Goal: Task Accomplishment & Management: Use online tool/utility

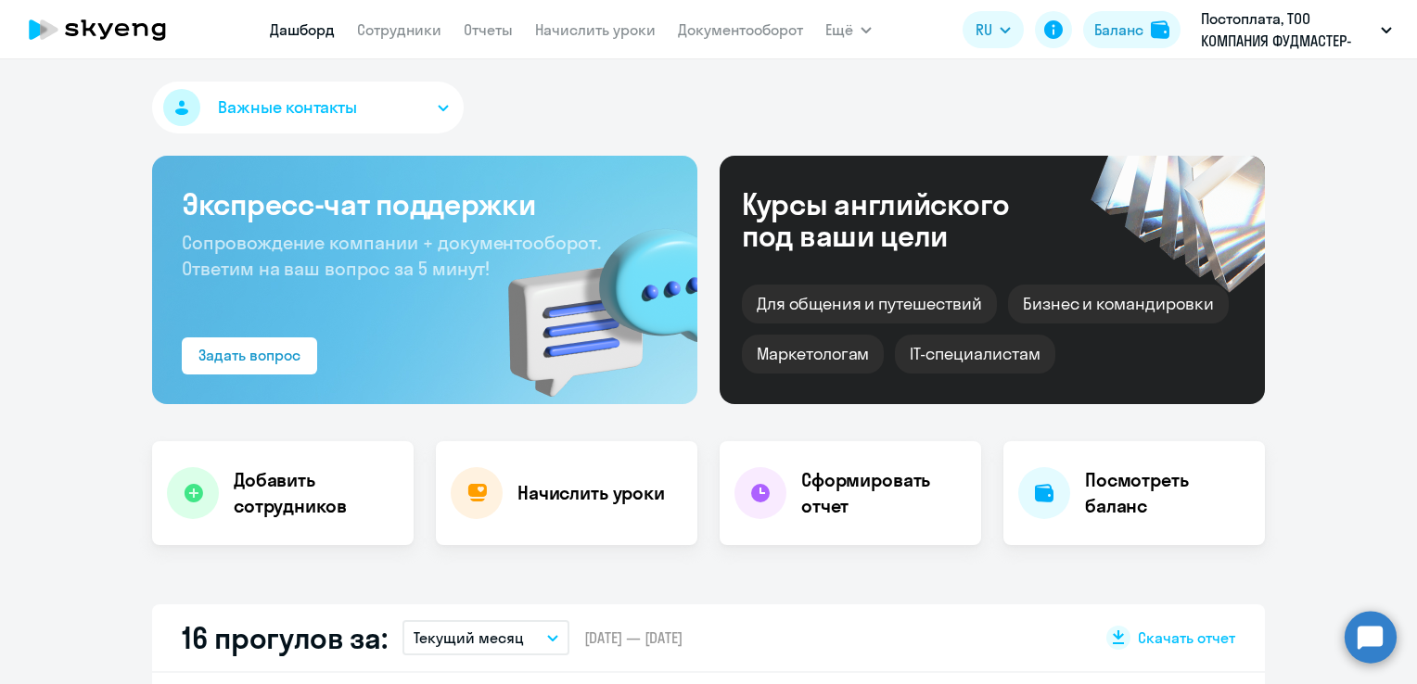
select select "30"
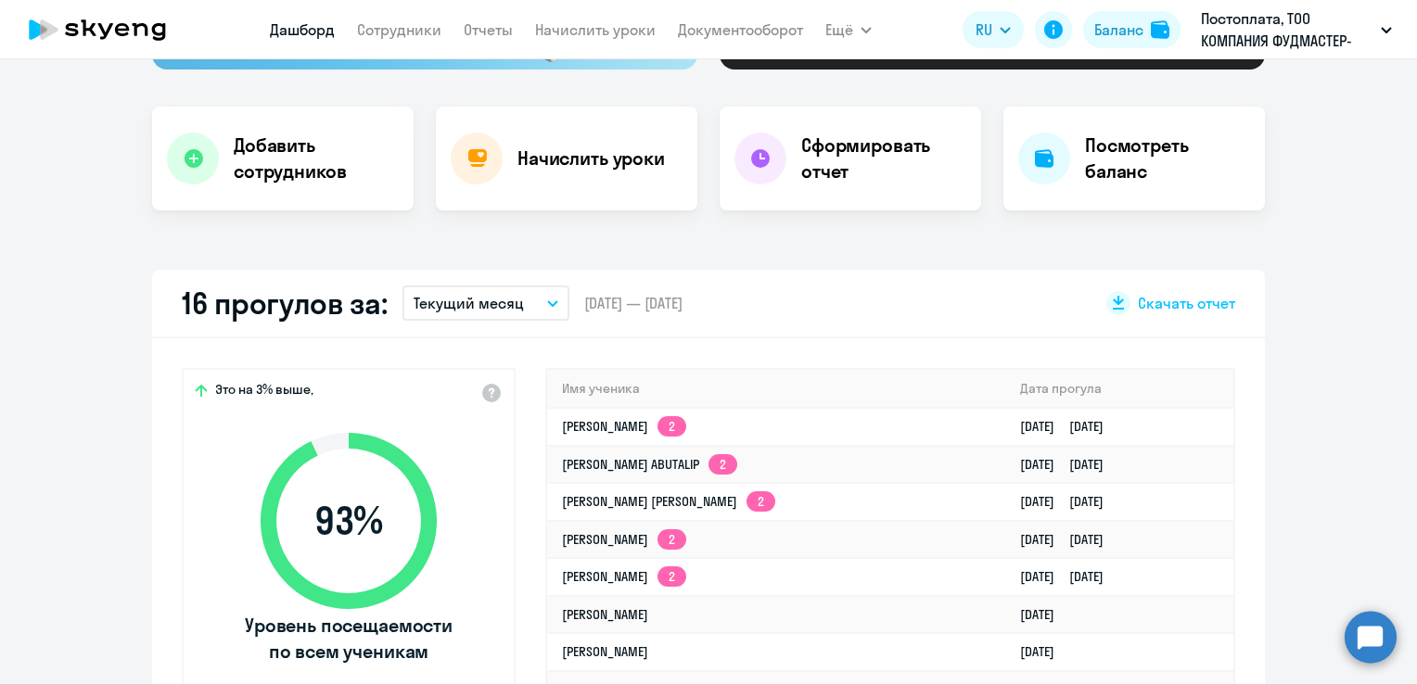
scroll to position [371, 0]
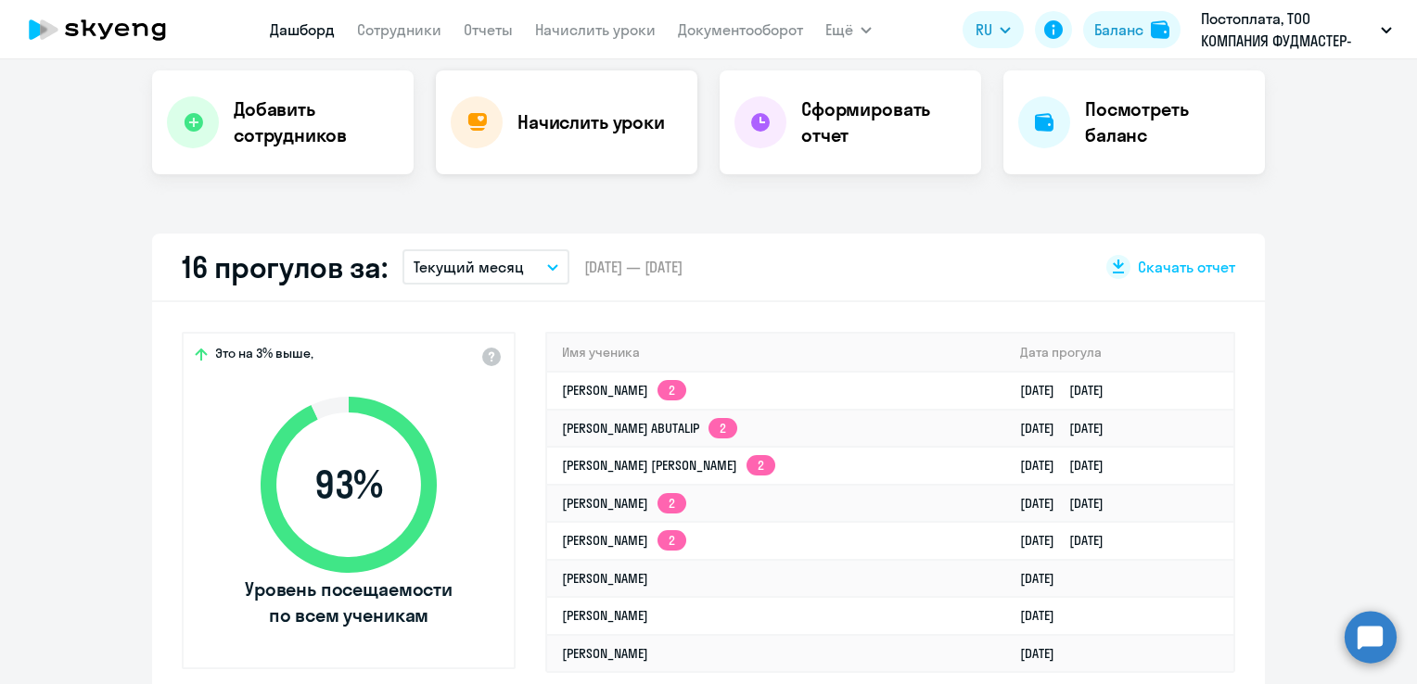
click at [592, 87] on div "Начислить уроки" at bounding box center [566, 122] width 261 height 104
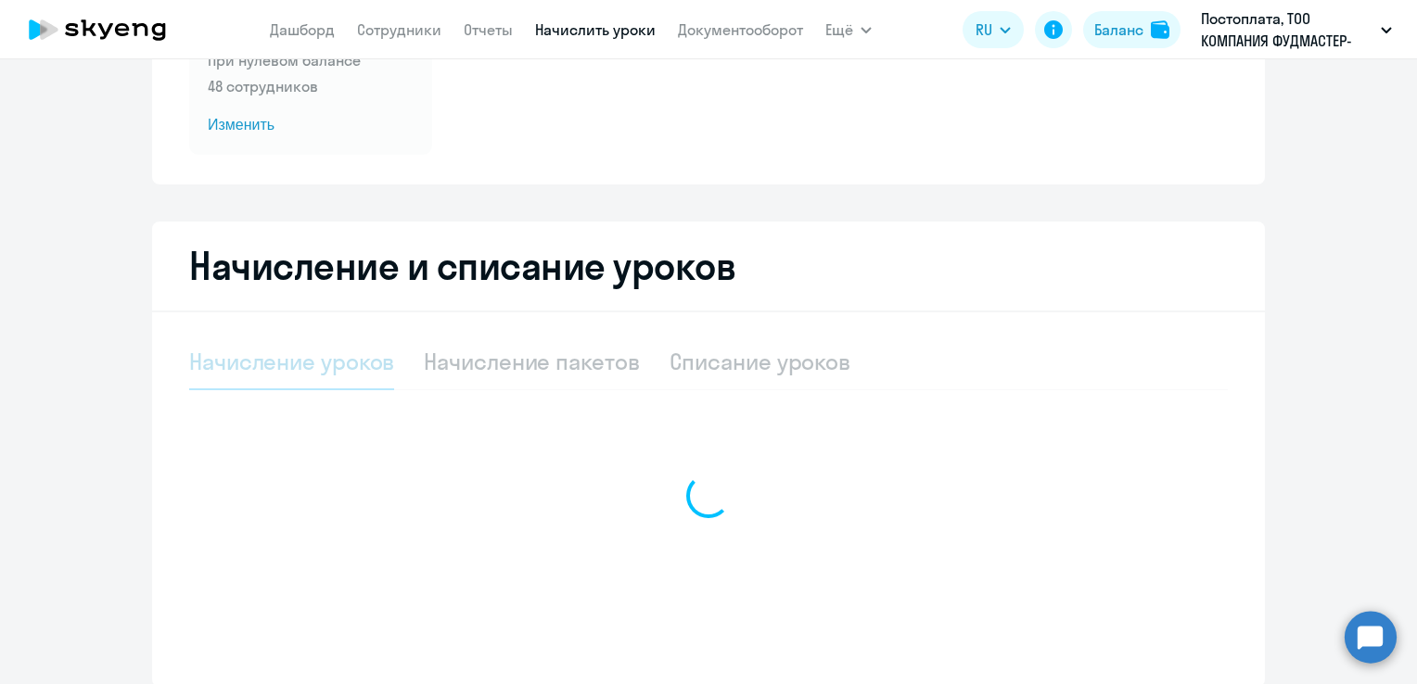
select select "10"
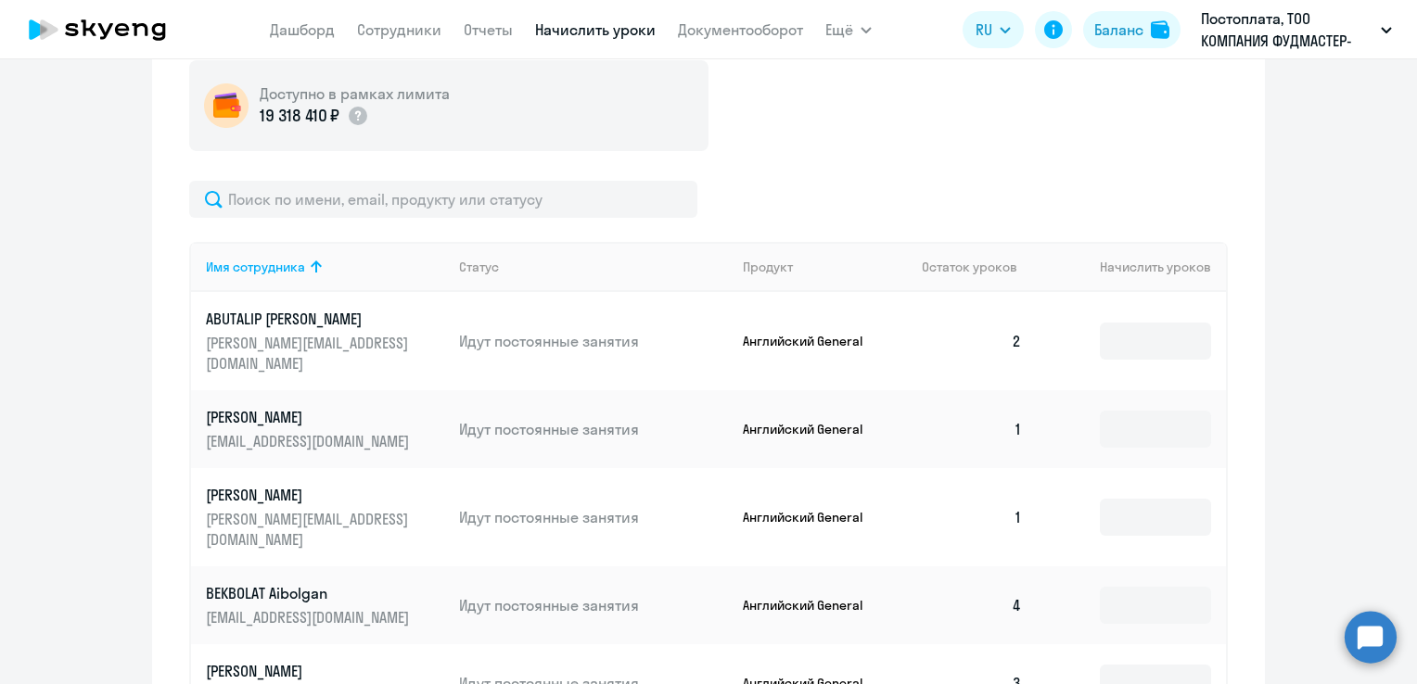
scroll to position [617, 0]
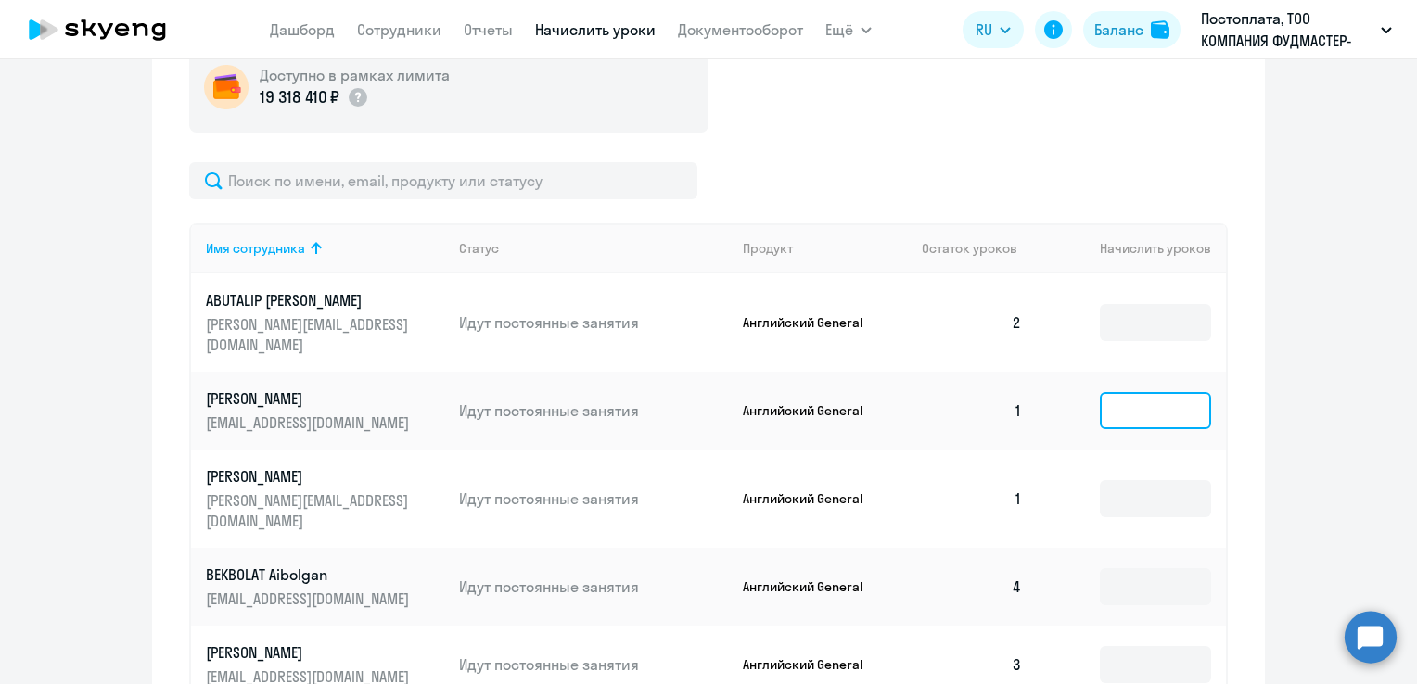
click at [1188, 397] on input at bounding box center [1155, 410] width 111 height 37
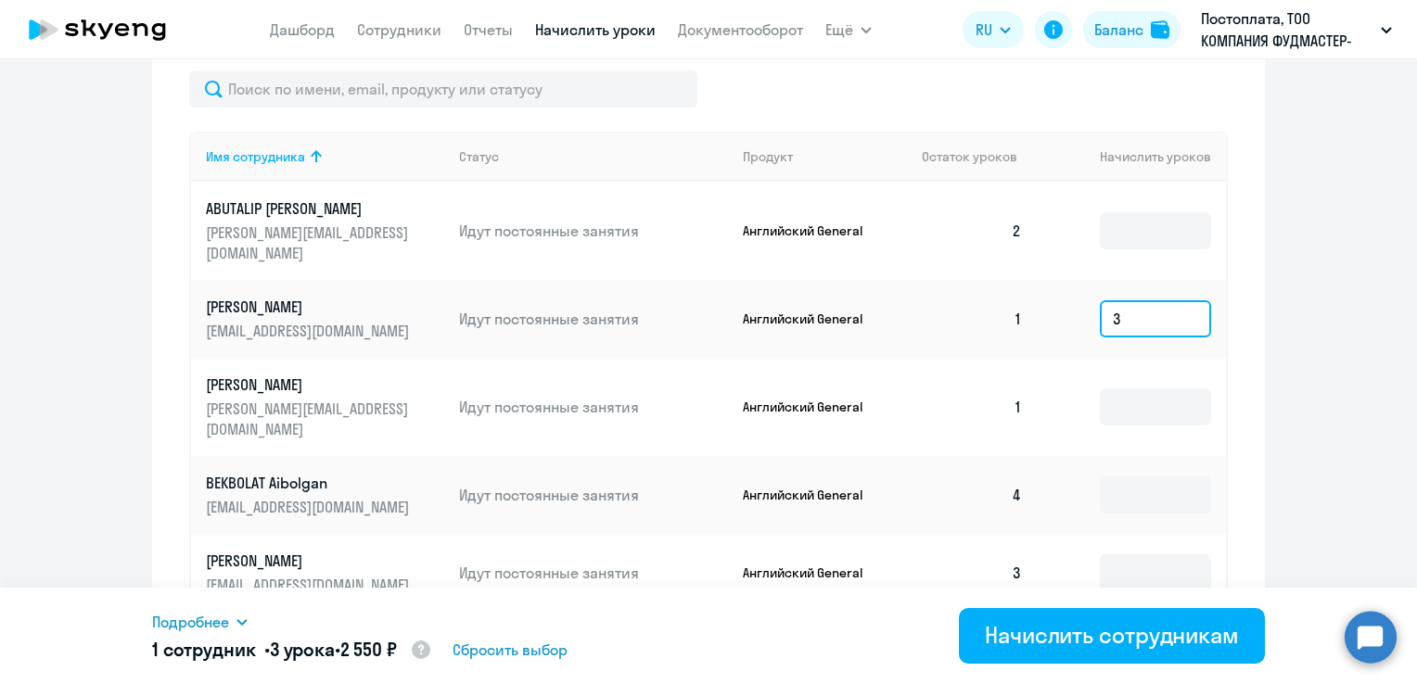
scroll to position [709, 0]
type input "3"
click at [1127, 388] on input at bounding box center [1155, 406] width 111 height 37
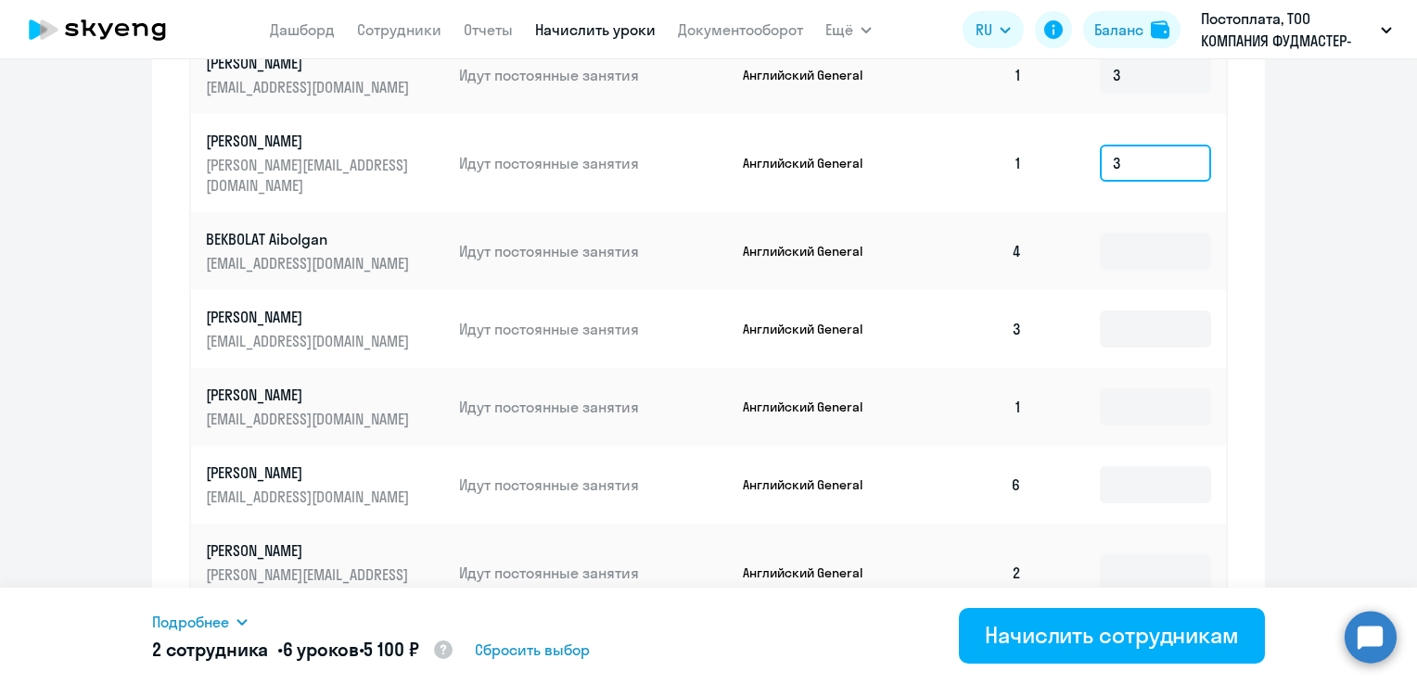
scroll to position [987, 0]
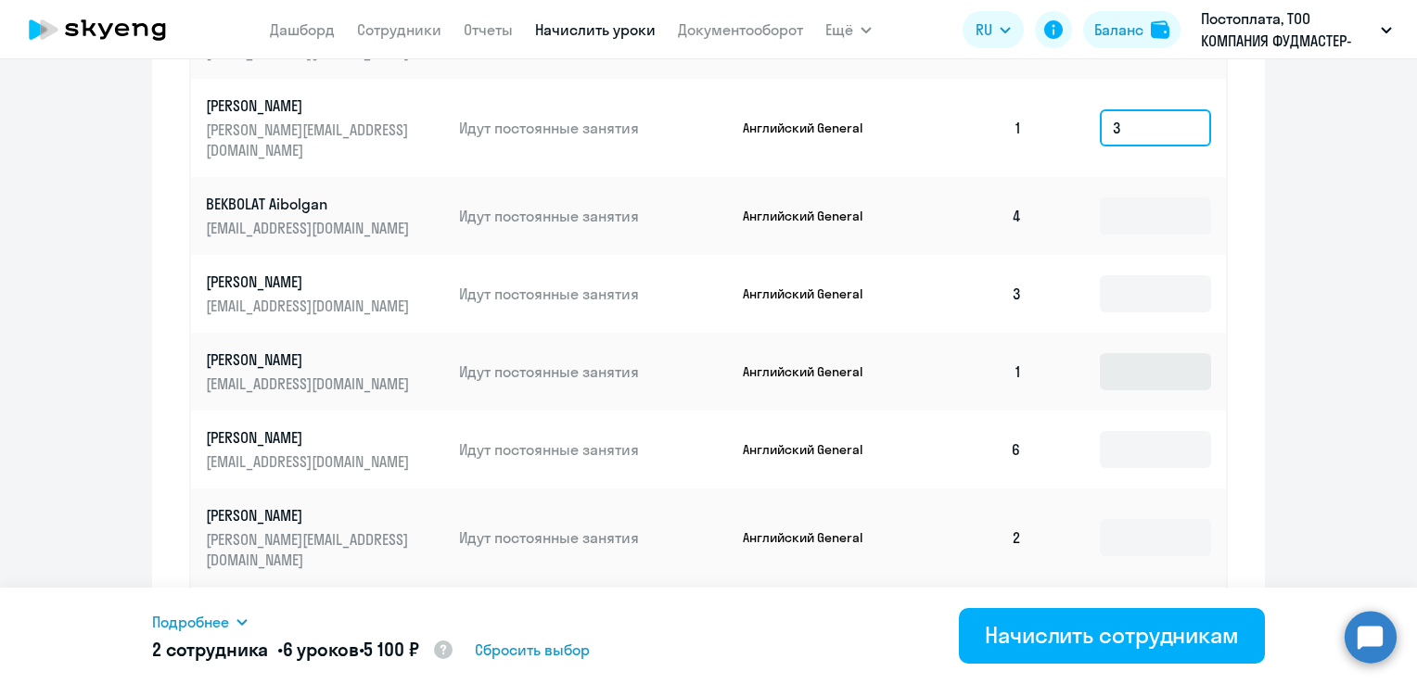
type input "3"
click at [1133, 353] on input at bounding box center [1155, 371] width 111 height 37
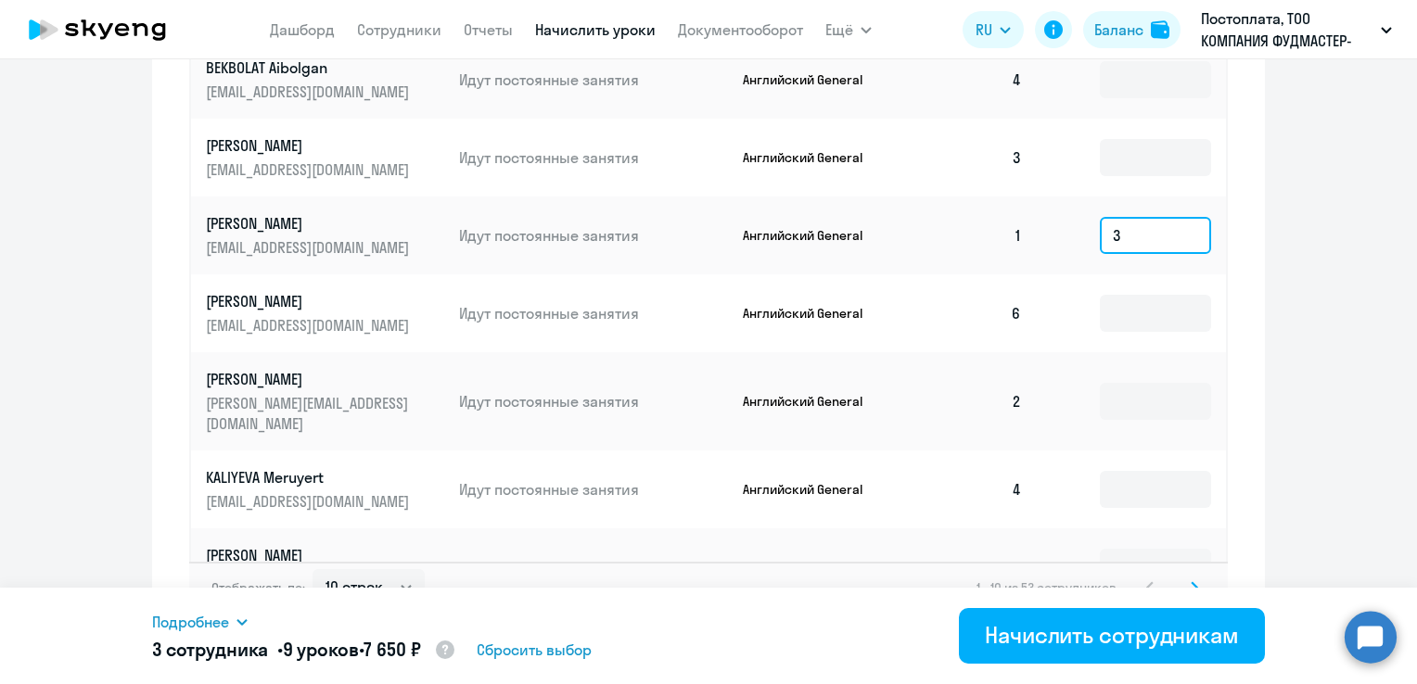
scroll to position [1139, 0]
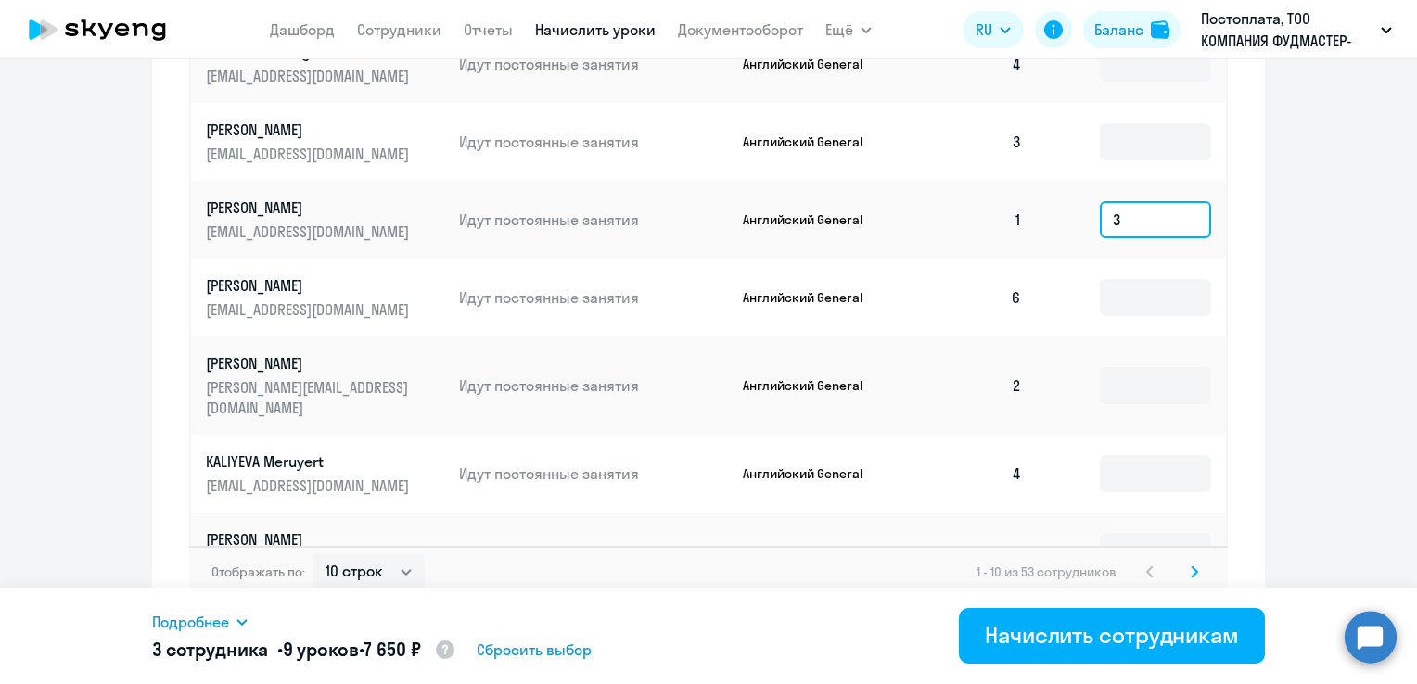
type input "3"
click at [1191, 566] on icon at bounding box center [1194, 571] width 6 height 10
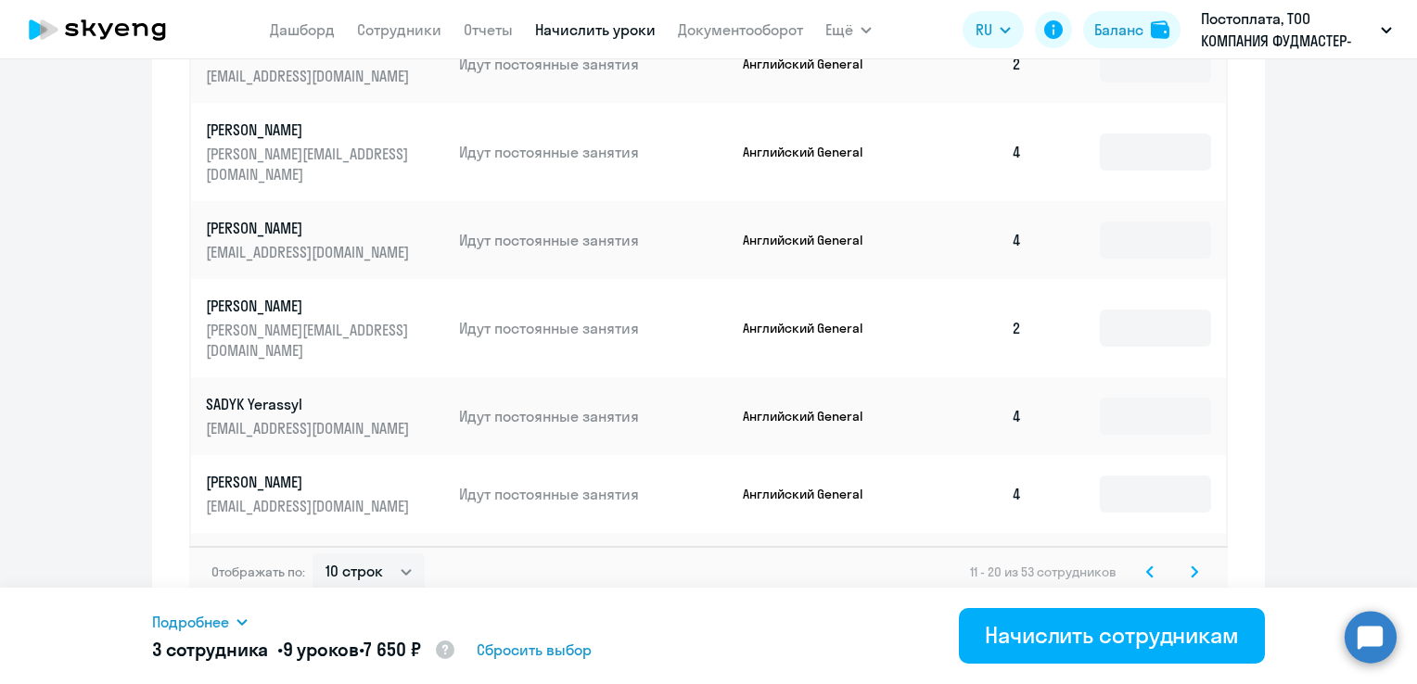
click at [1183, 561] on svg-icon at bounding box center [1194, 572] width 22 height 22
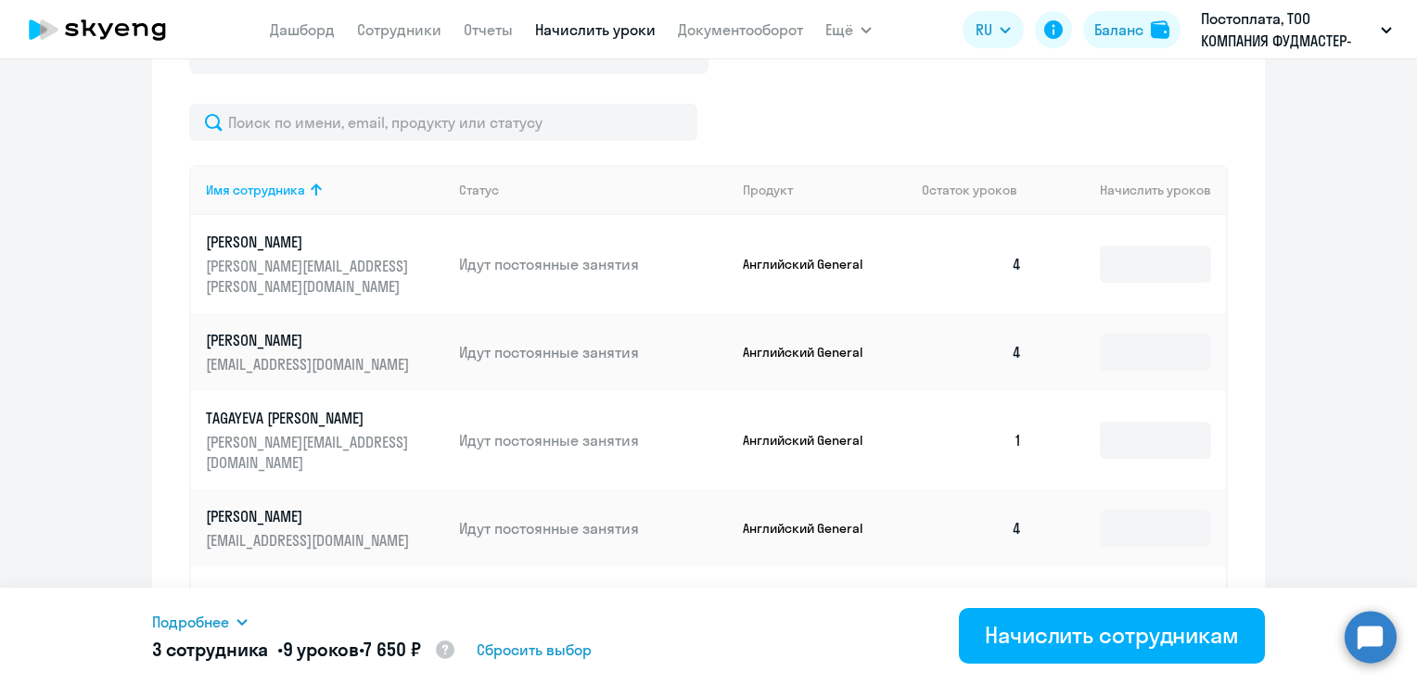
scroll to position [769, 0]
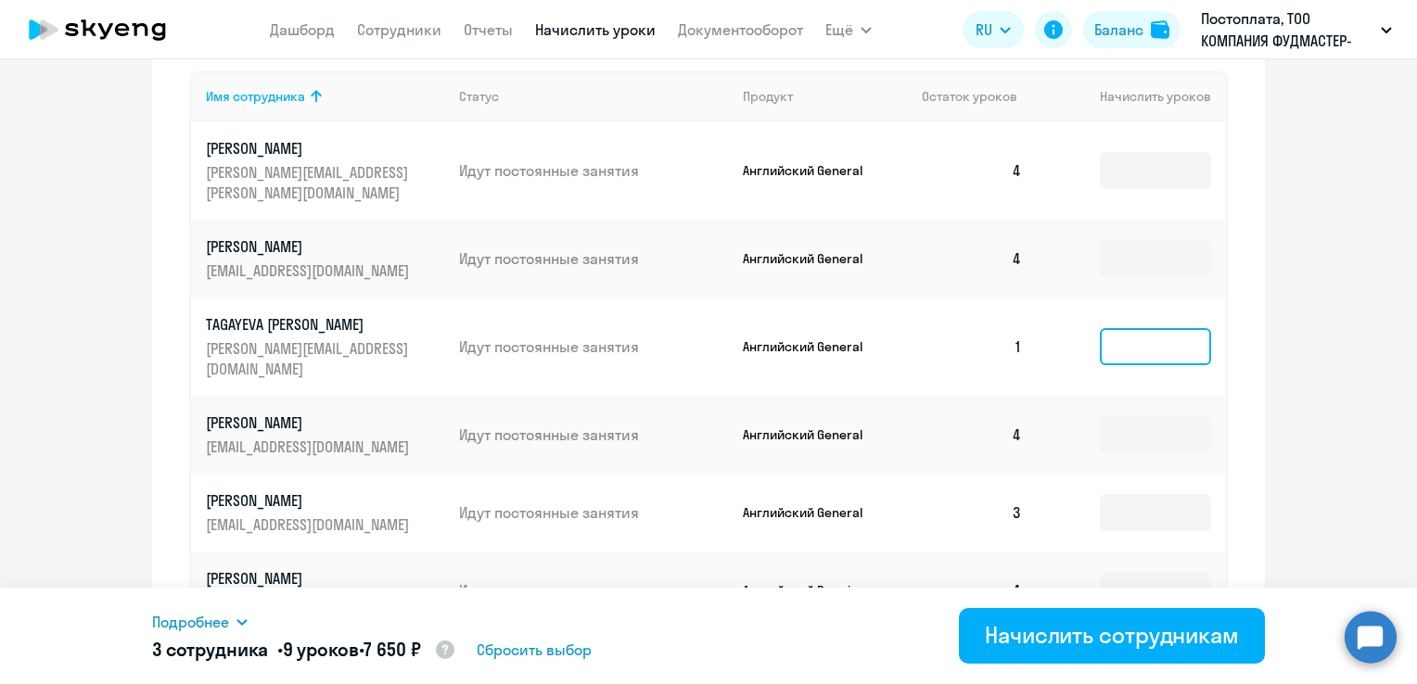
click at [1126, 328] on input at bounding box center [1155, 346] width 111 height 37
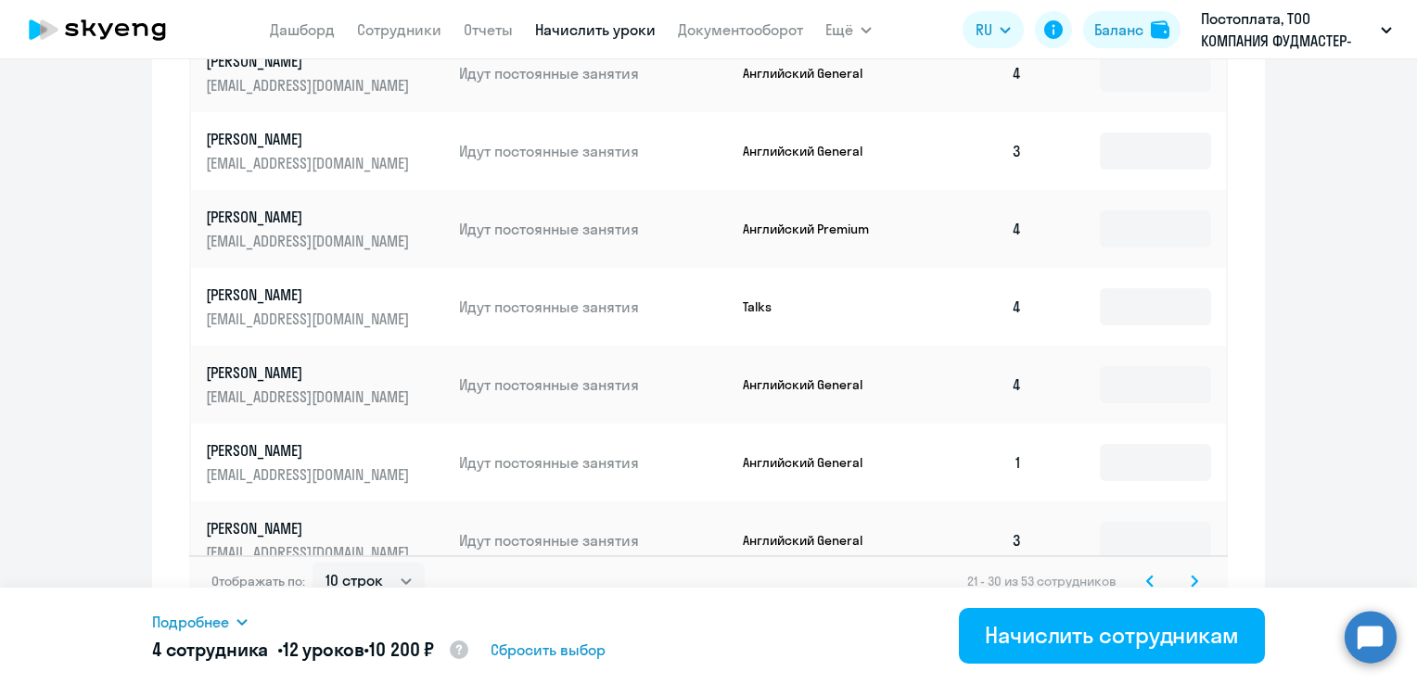
scroll to position [1139, 0]
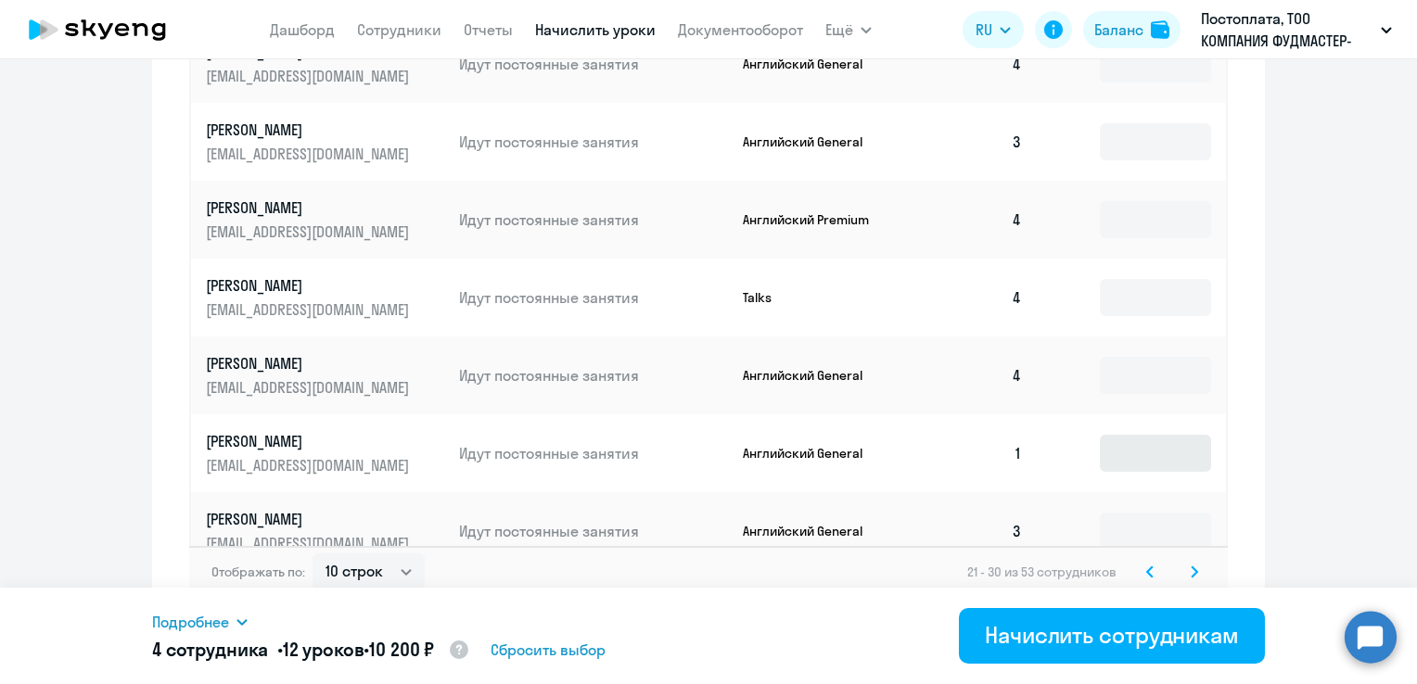
type input "3"
click at [1145, 435] on input at bounding box center [1155, 453] width 111 height 37
type input "3"
click at [1190, 566] on icon at bounding box center [1193, 572] width 7 height 13
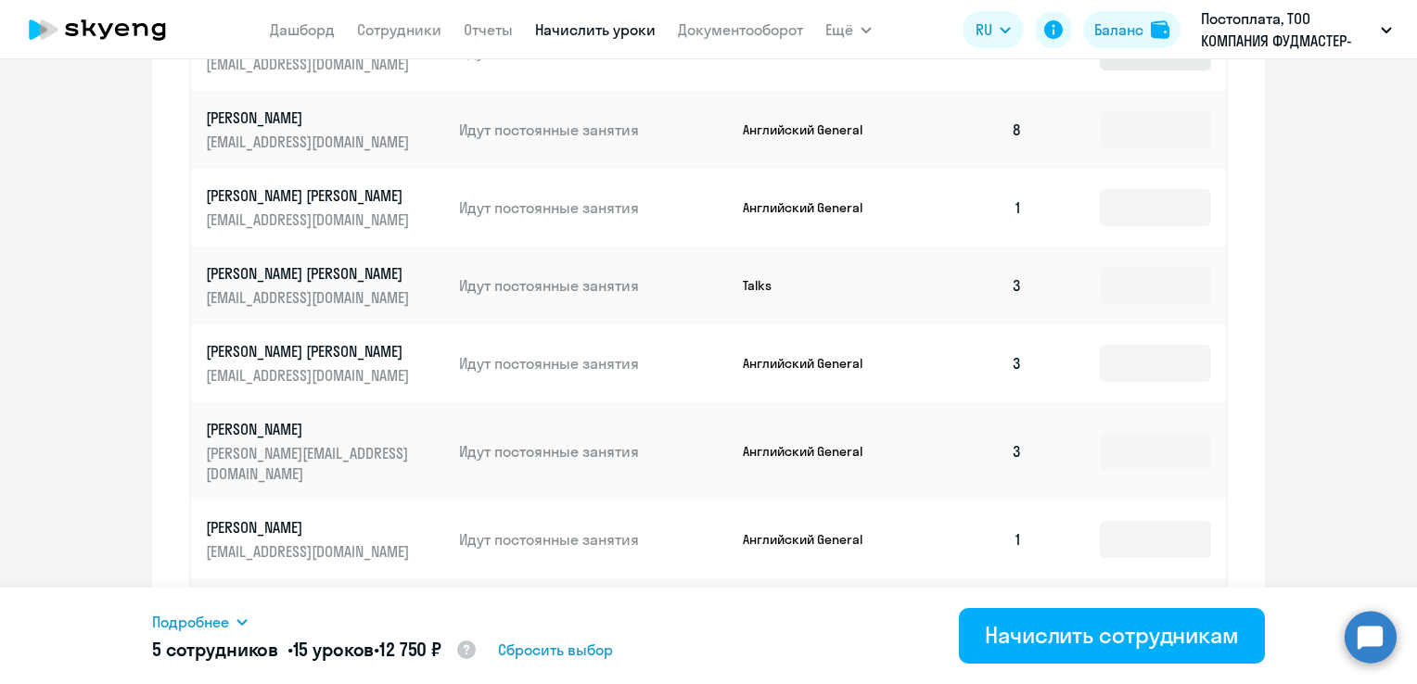
scroll to position [1047, 0]
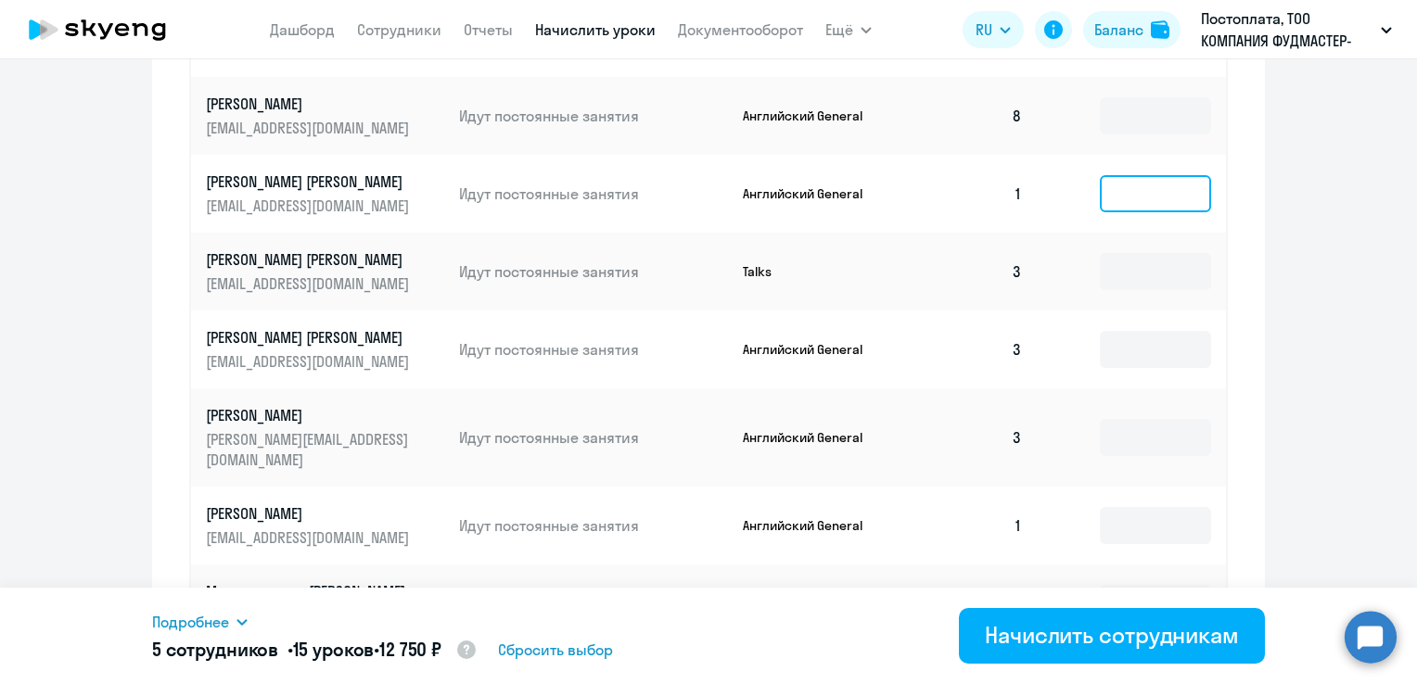
click at [1155, 192] on input at bounding box center [1155, 193] width 111 height 37
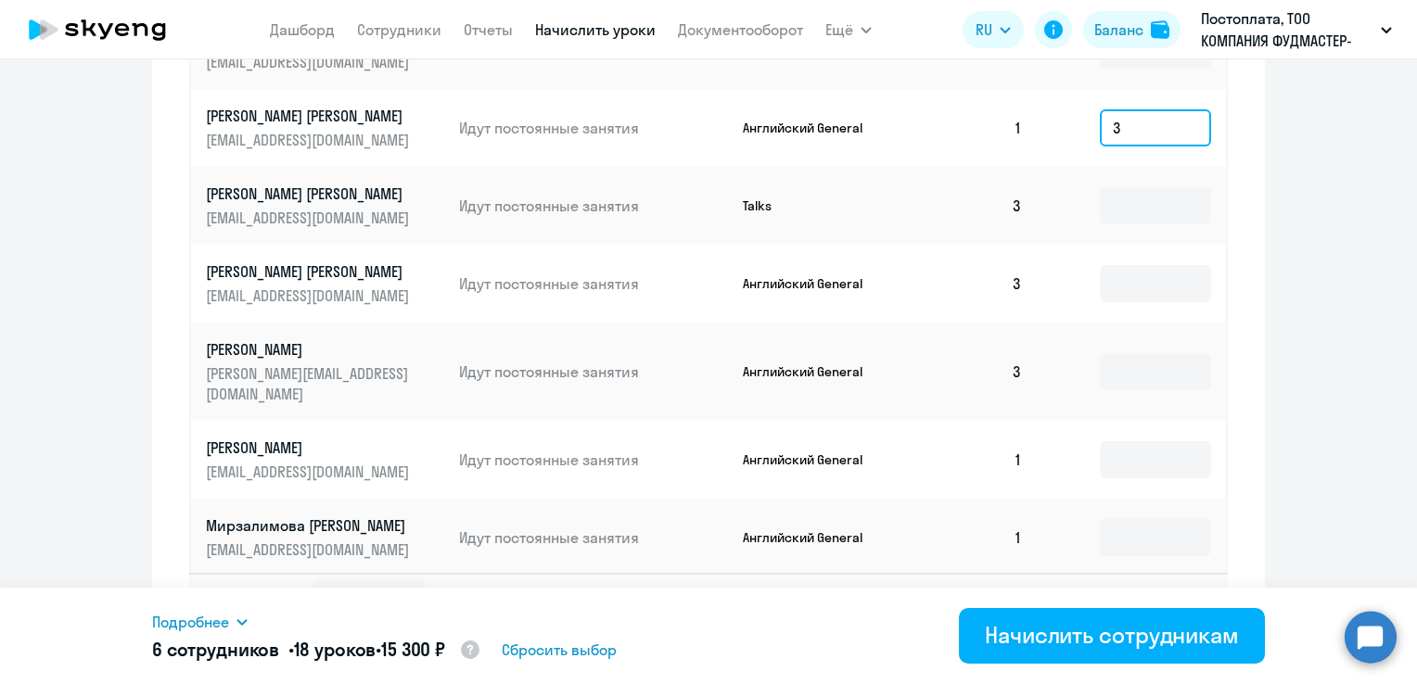
scroll to position [1139, 0]
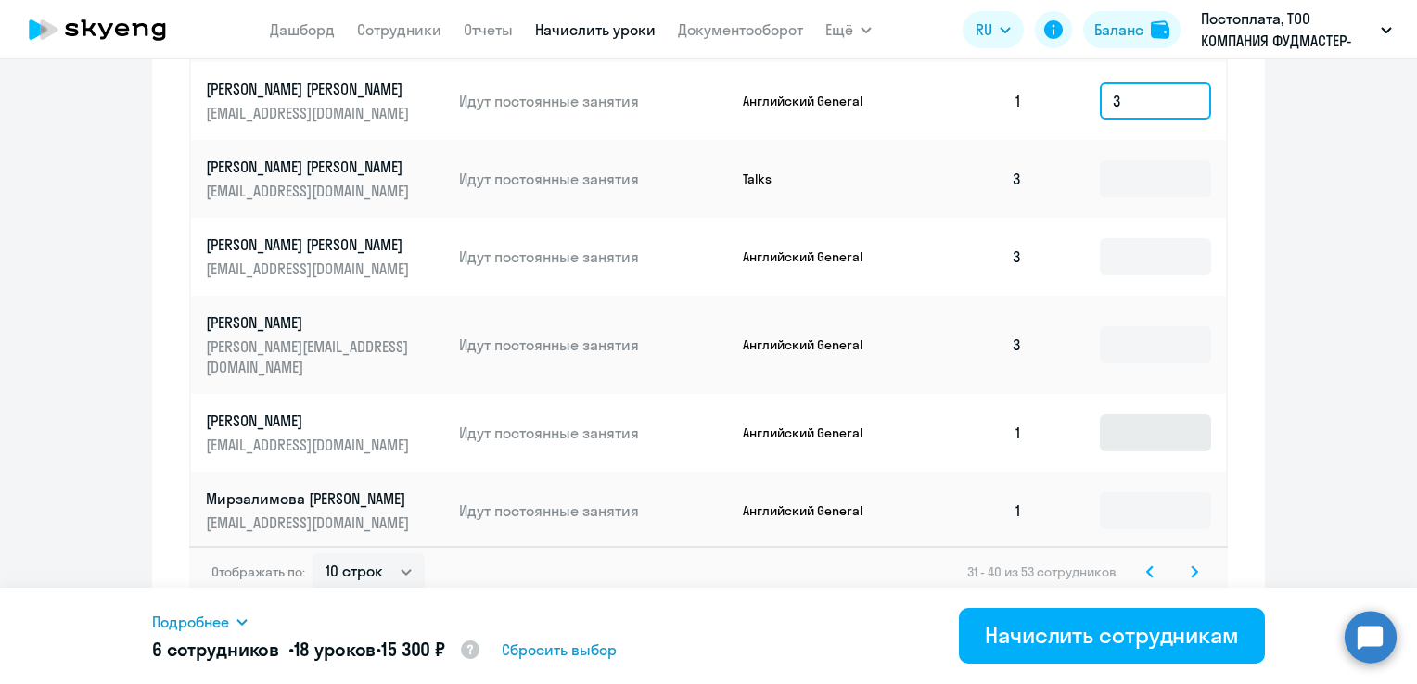
type input "3"
click at [1127, 415] on input at bounding box center [1155, 432] width 111 height 37
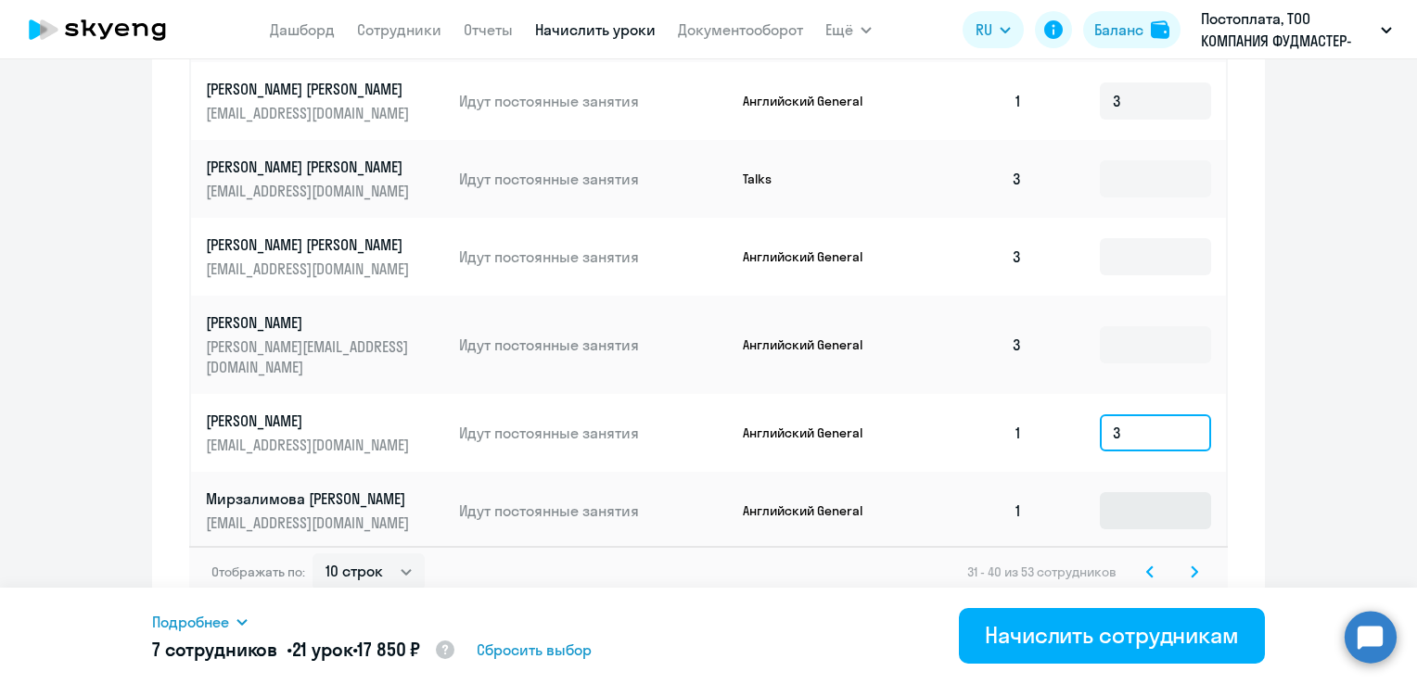
type input "3"
click at [1130, 492] on input at bounding box center [1155, 510] width 111 height 37
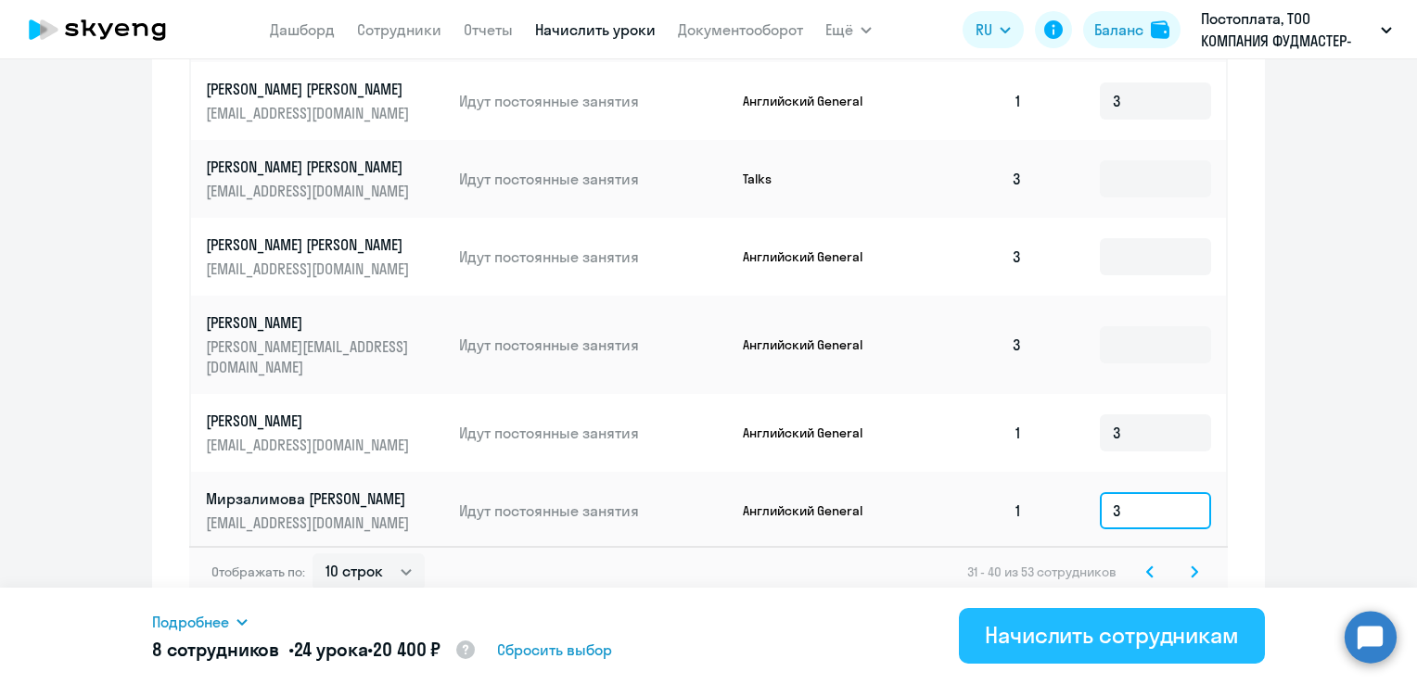
type input "3"
click at [1109, 627] on div "Начислить сотрудникам" at bounding box center [1112, 635] width 254 height 30
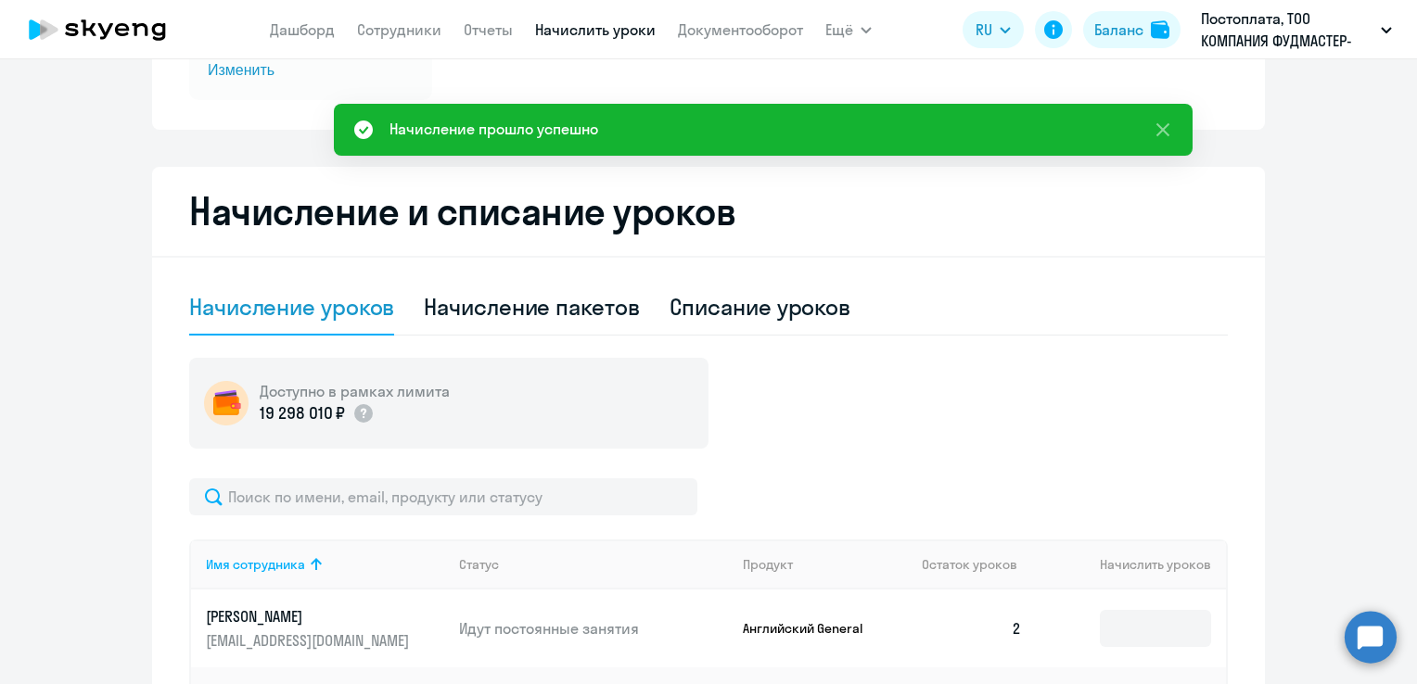
scroll to position [398, 0]
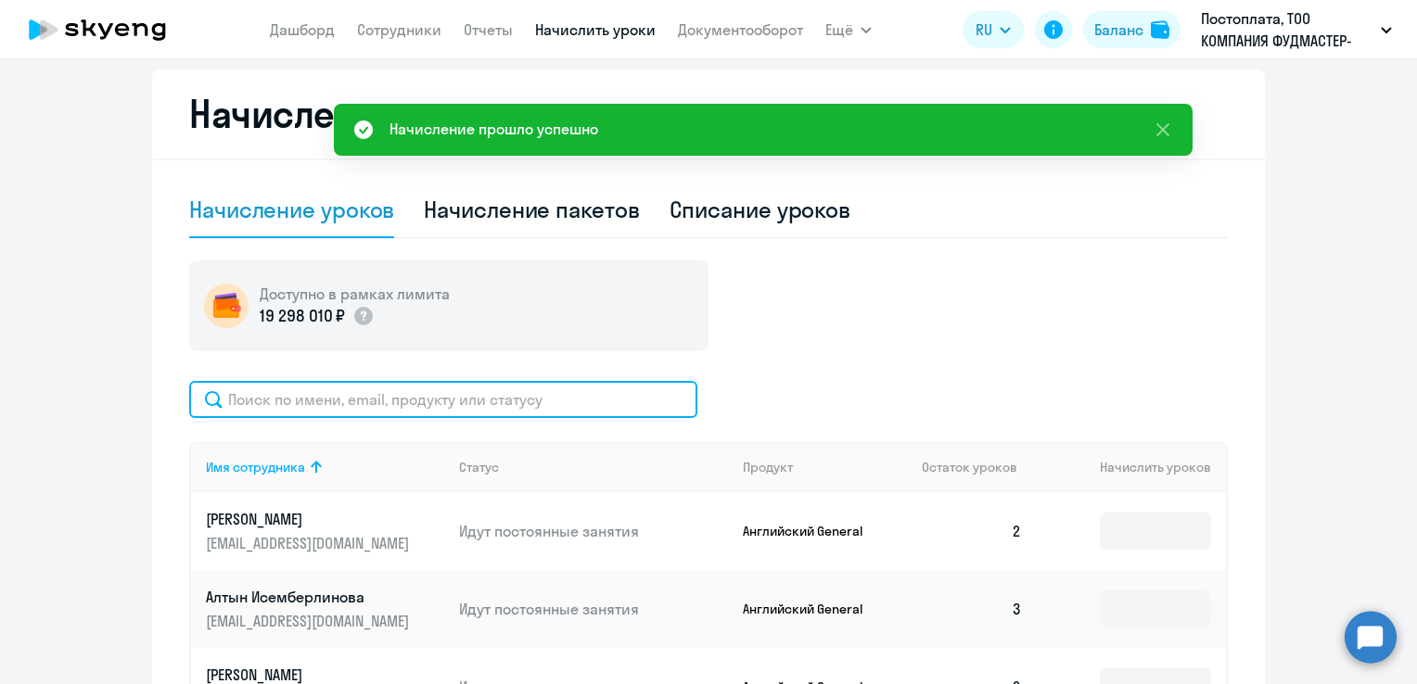
click at [351, 411] on input "text" at bounding box center [443, 399] width 508 height 37
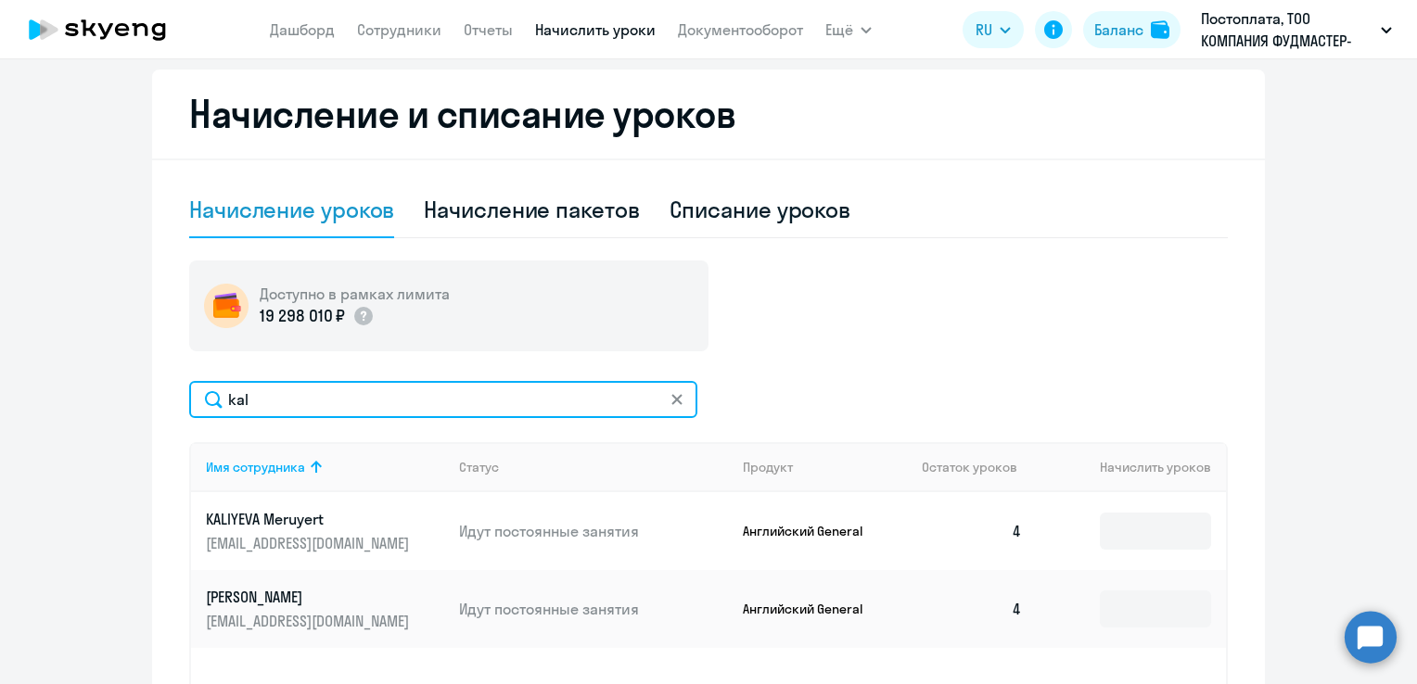
scroll to position [583, 0]
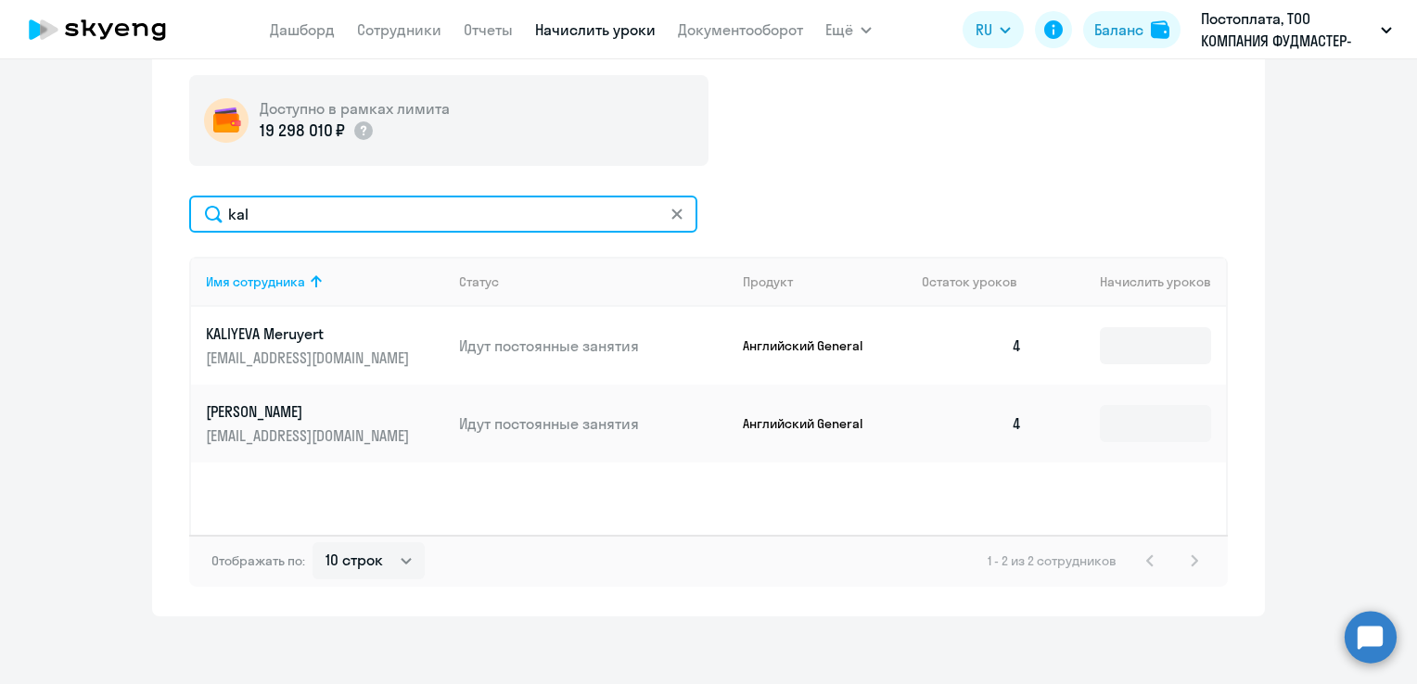
type input "kal"
